Goal: Information Seeking & Learning: Check status

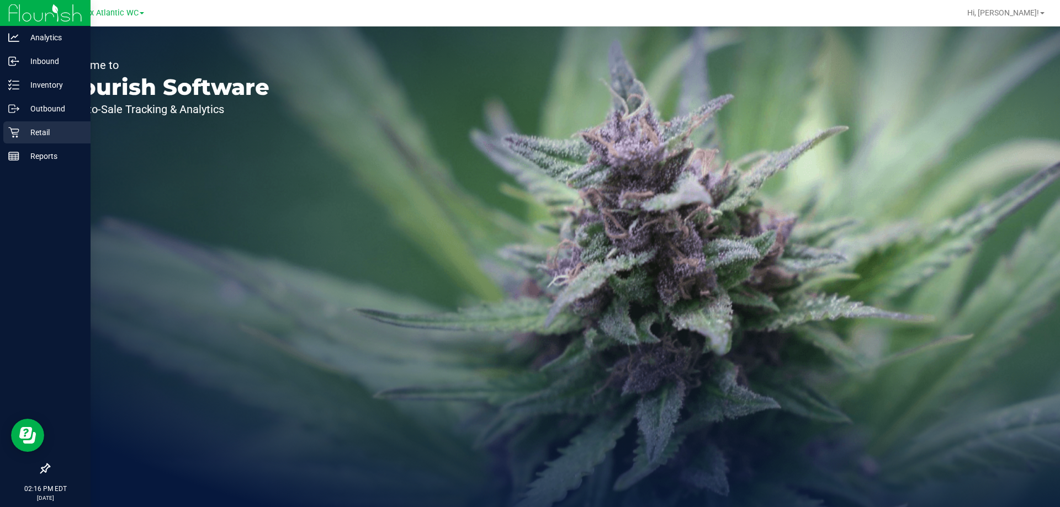
click at [19, 131] on p "Retail" at bounding box center [52, 132] width 66 height 13
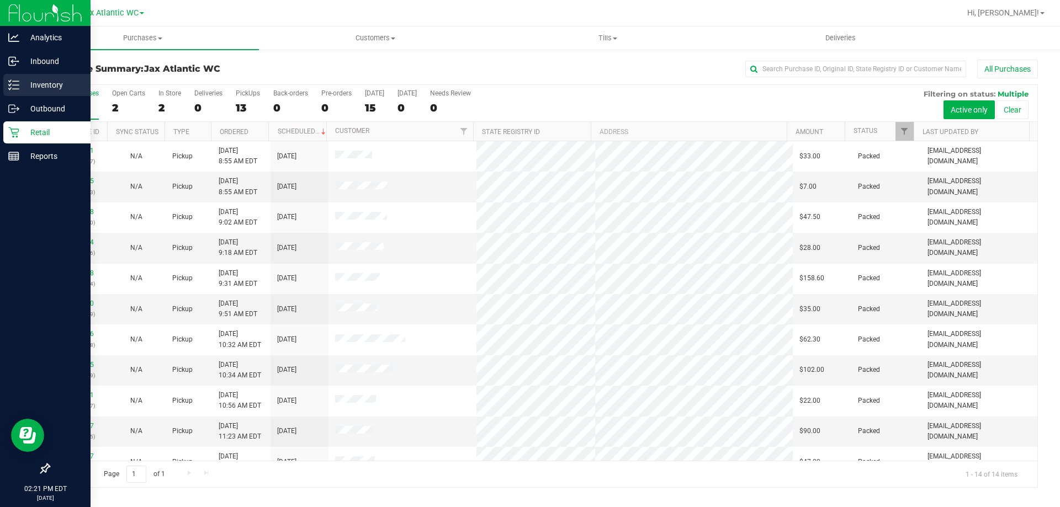
click at [30, 88] on p "Inventory" at bounding box center [52, 84] width 66 height 13
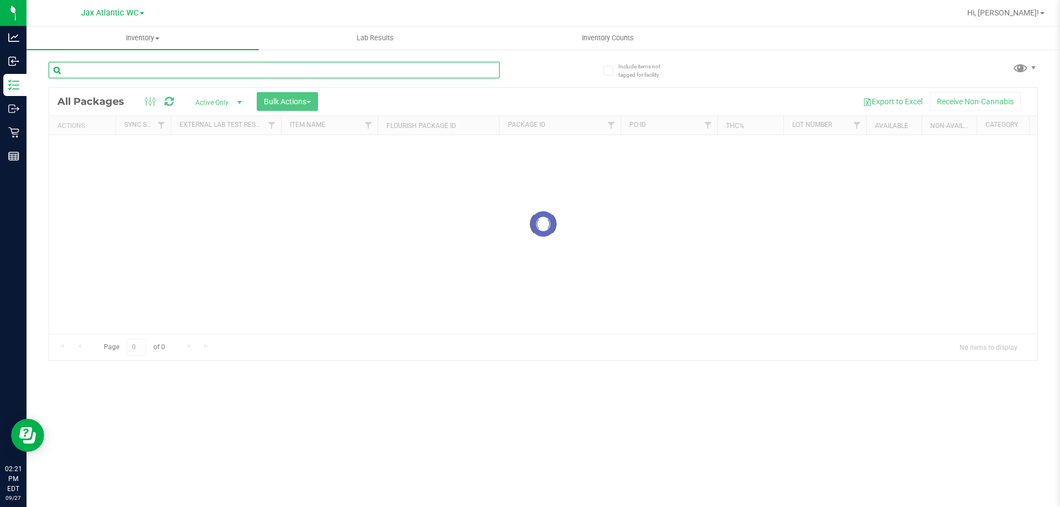
click at [126, 73] on input "text" at bounding box center [274, 70] width 451 height 17
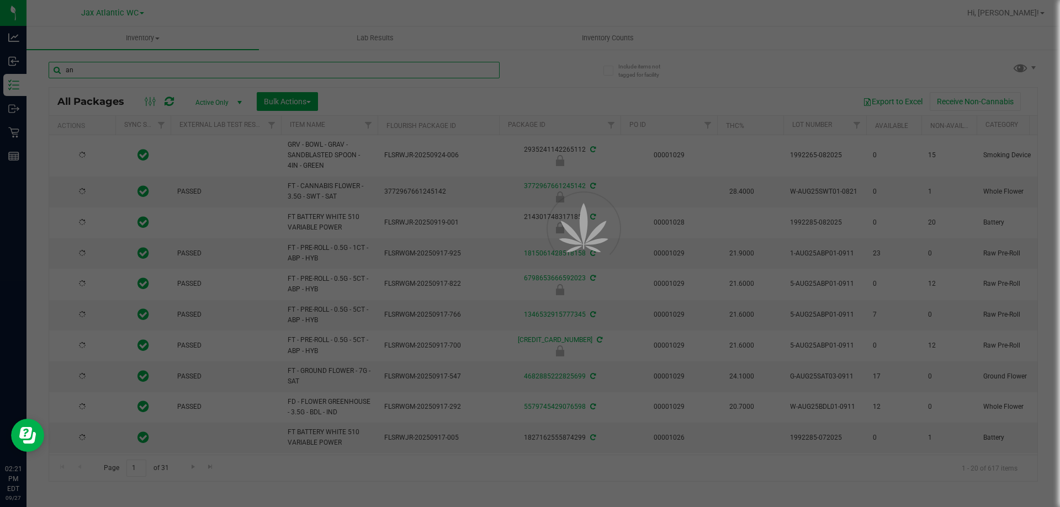
type input "ani"
type input "[DATE]"
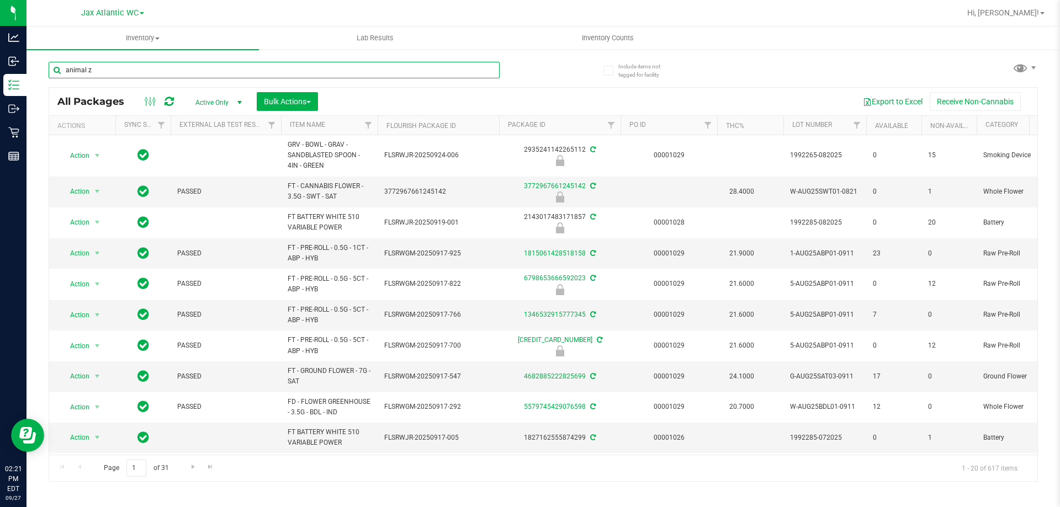
type input "animal z"
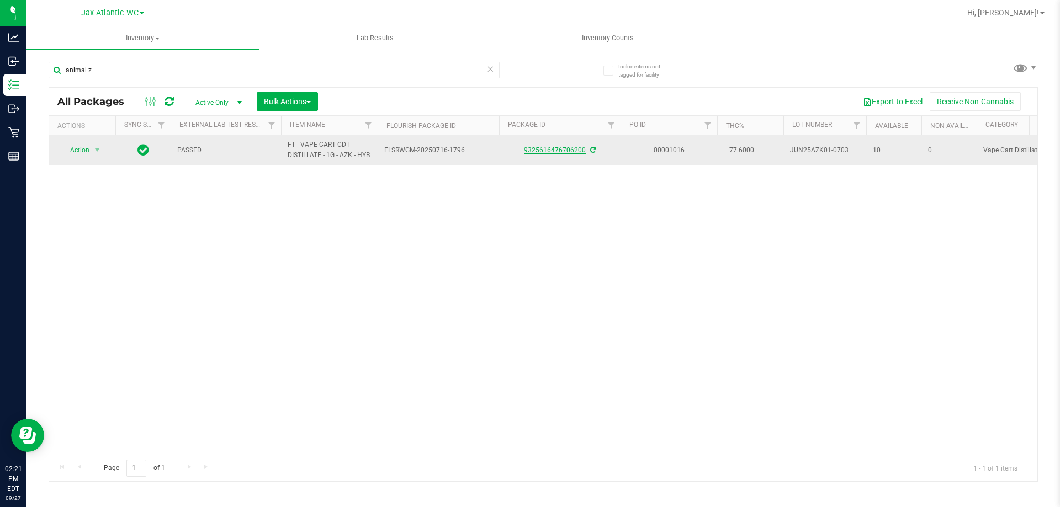
click at [545, 152] on link "9325616476706200" at bounding box center [555, 150] width 62 height 8
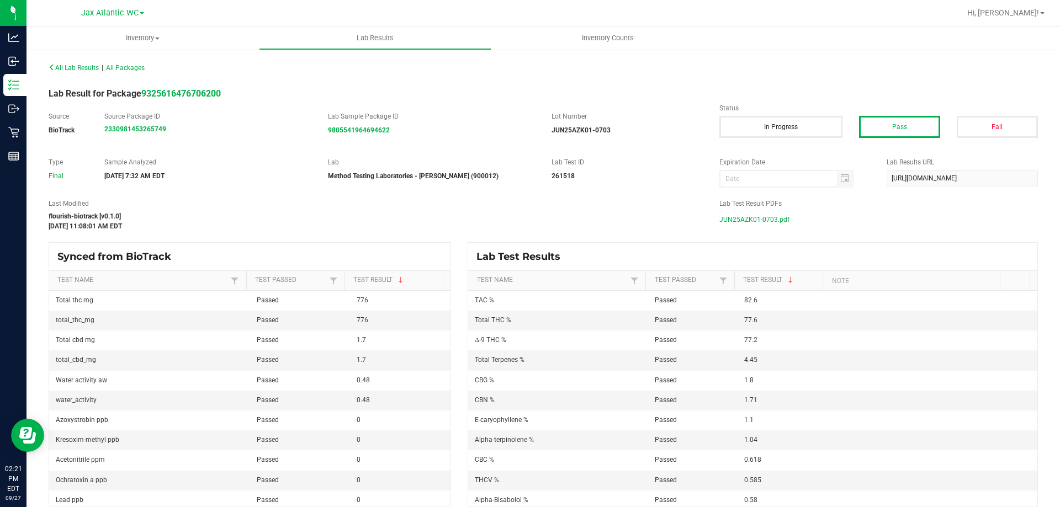
click at [721, 217] on span "JUN25AZK01-0703.pdf" at bounding box center [754, 219] width 70 height 17
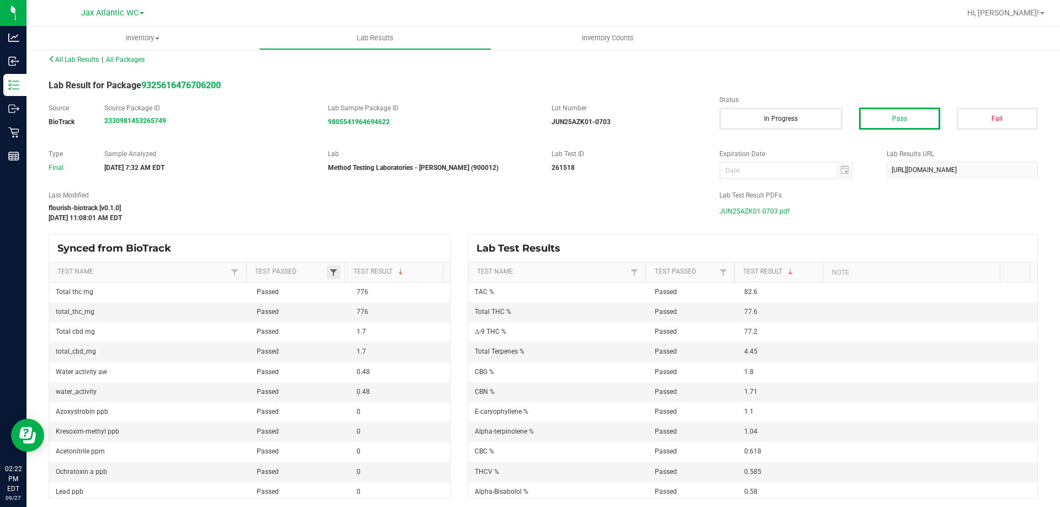
scroll to position [10, 0]
